Goal: Information Seeking & Learning: Learn about a topic

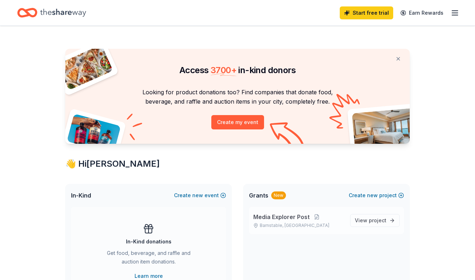
click at [288, 216] on span "Media Explorer Post" at bounding box center [281, 217] width 56 height 9
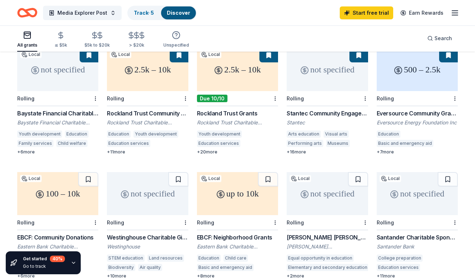
scroll to position [86, 0]
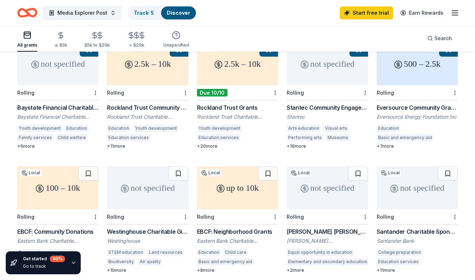
click at [384, 143] on div "+ 7 more" at bounding box center [417, 146] width 81 height 6
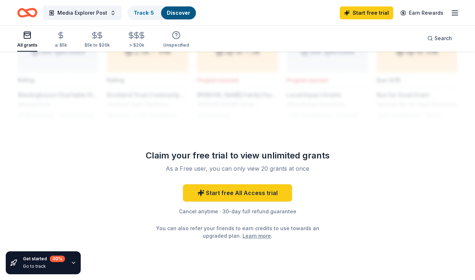
scroll to position [612, 0]
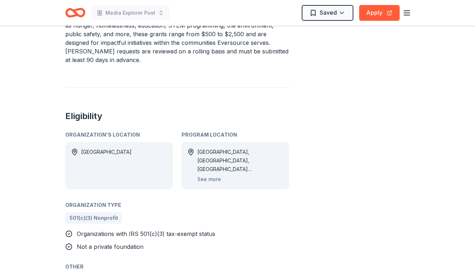
scroll to position [289, 0]
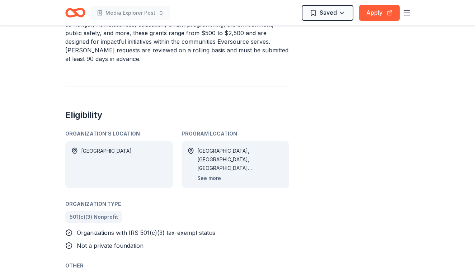
click at [216, 174] on button "See more" at bounding box center [209, 178] width 24 height 9
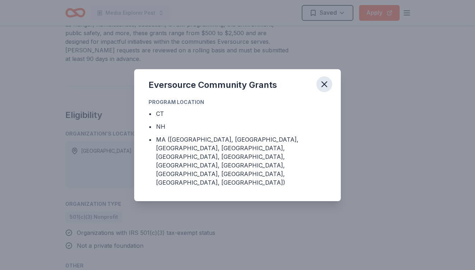
click at [322, 89] on icon "button" at bounding box center [324, 84] width 10 height 10
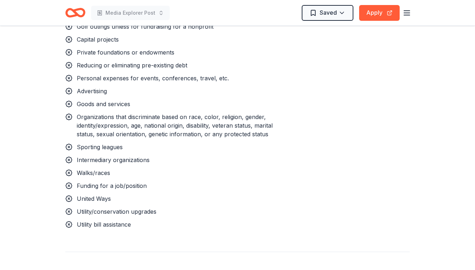
scroll to position [678, 0]
